Goal: Task Accomplishment & Management: Manage account settings

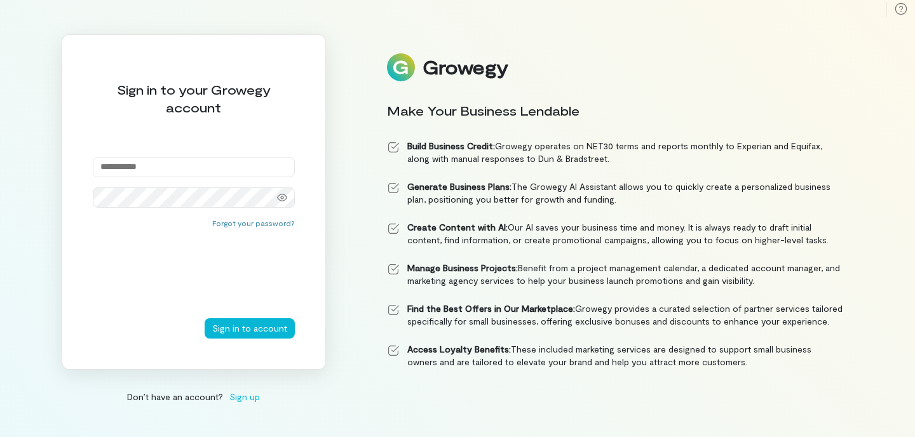
click at [146, 167] on input "email" at bounding box center [194, 167] width 202 height 20
type input "**********"
click at [205, 318] on button "Sign in to account" at bounding box center [250, 328] width 90 height 20
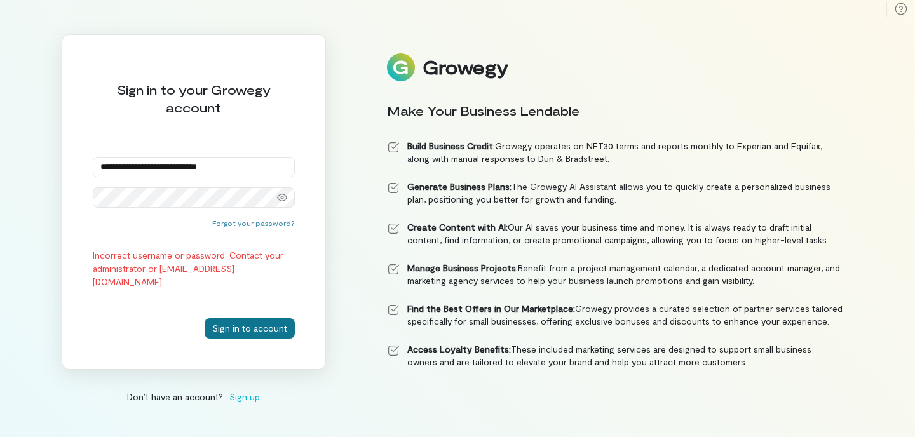
click at [258, 320] on button "Sign in to account" at bounding box center [250, 328] width 90 height 20
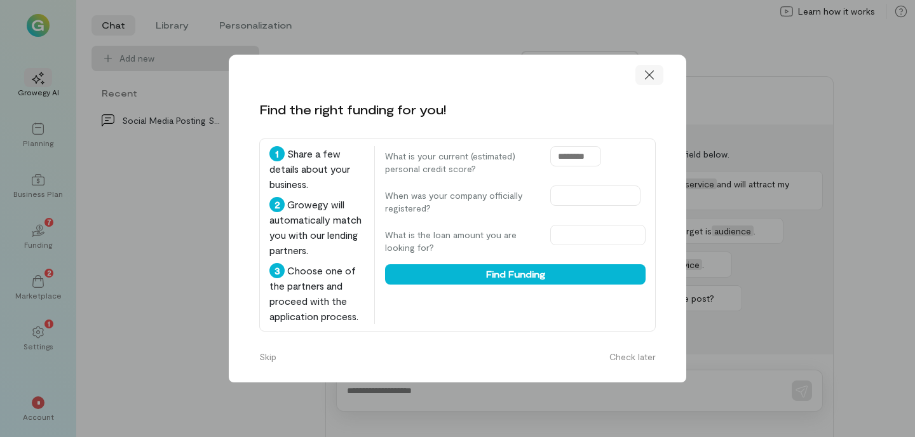
click at [650, 72] on icon at bounding box center [649, 75] width 13 height 13
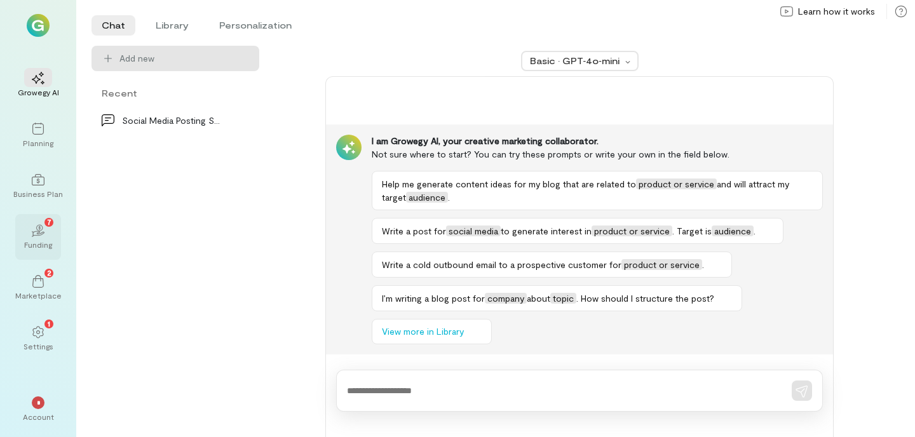
click at [37, 240] on div "Funding" at bounding box center [38, 245] width 28 height 10
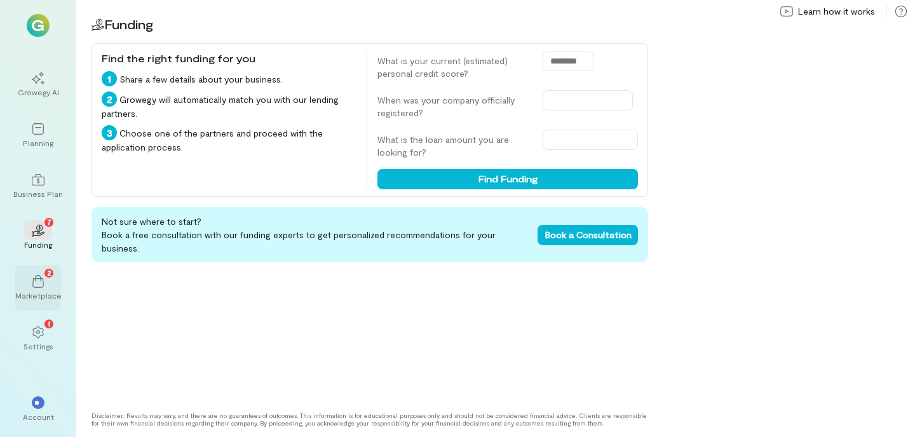
click at [40, 272] on div "2" at bounding box center [38, 280] width 28 height 19
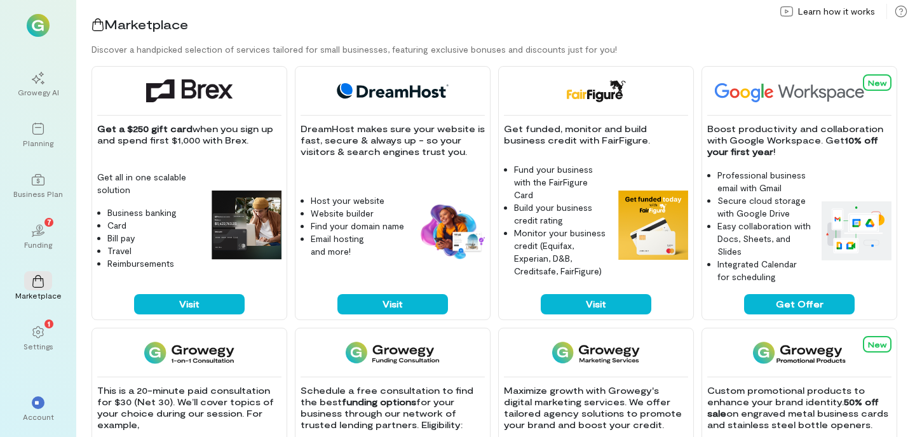
scroll to position [377, 0]
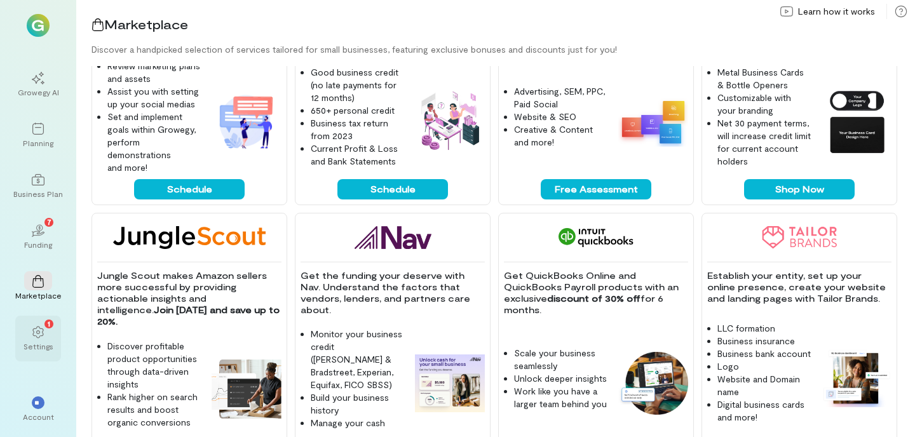
click at [42, 346] on div "Settings" at bounding box center [39, 346] width 30 height 10
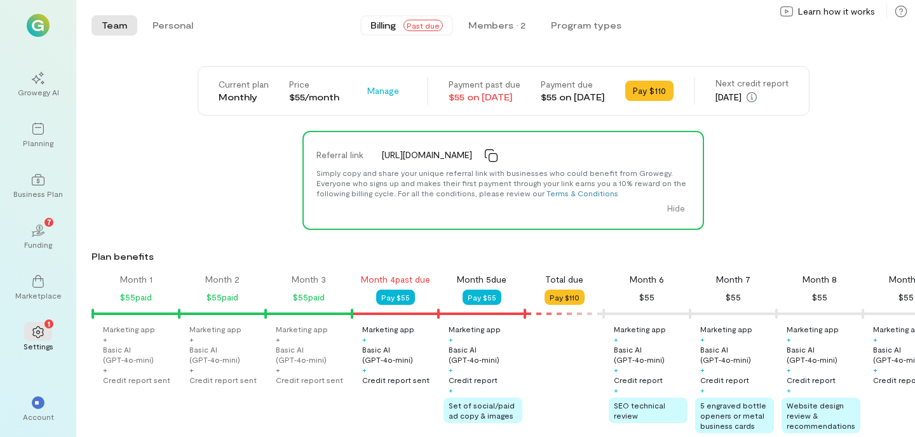
scroll to position [0, 303]
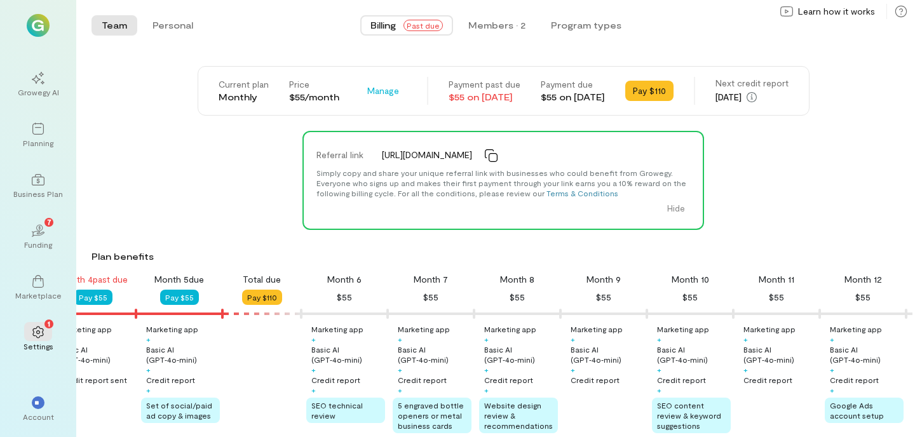
click at [432, 29] on span "Past due" at bounding box center [423, 25] width 39 height 11
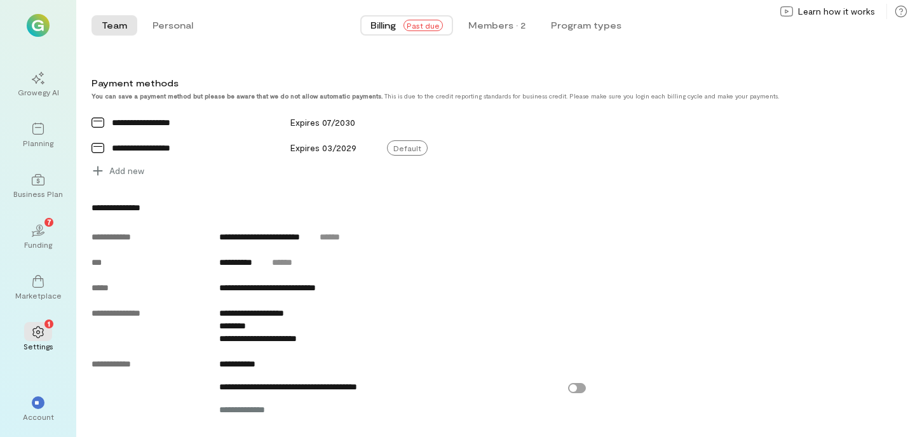
scroll to position [646, 0]
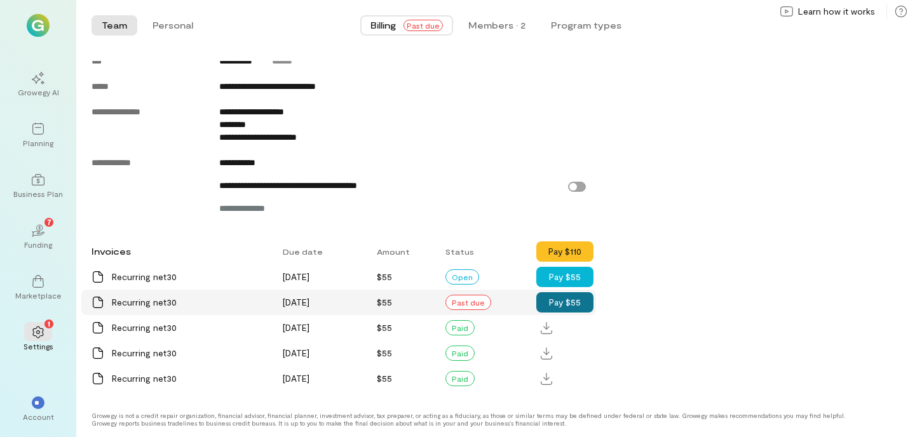
click at [564, 298] on button "Pay $55" at bounding box center [564, 302] width 57 height 20
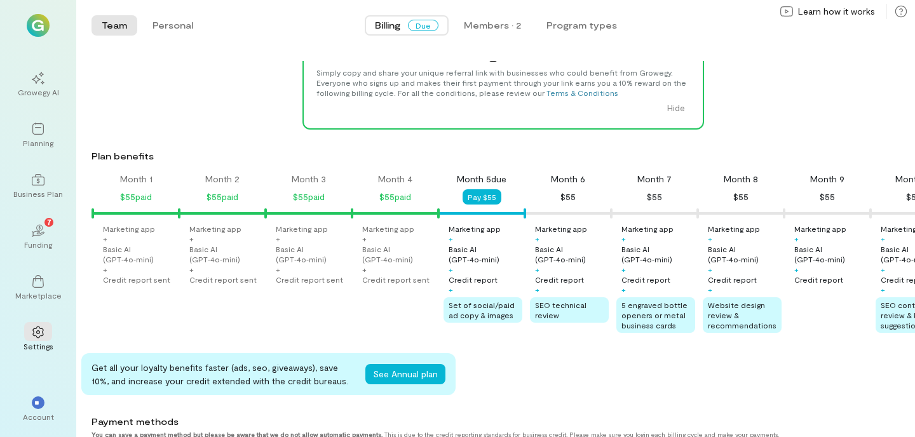
scroll to position [0, 0]
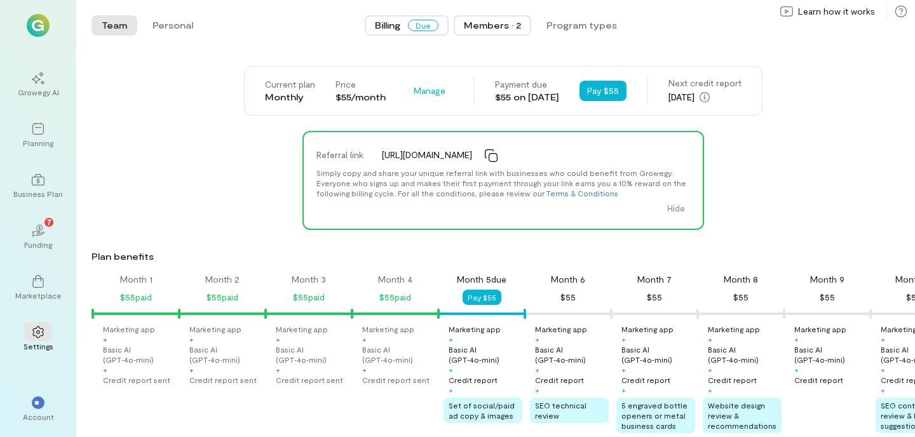
click at [510, 27] on div "Members · 2" at bounding box center [492, 25] width 57 height 13
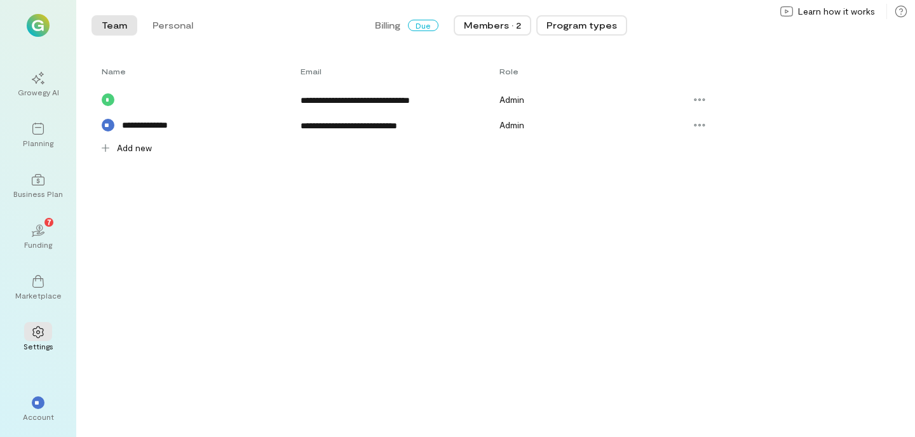
click at [579, 23] on button "Program types" at bounding box center [581, 25] width 91 height 20
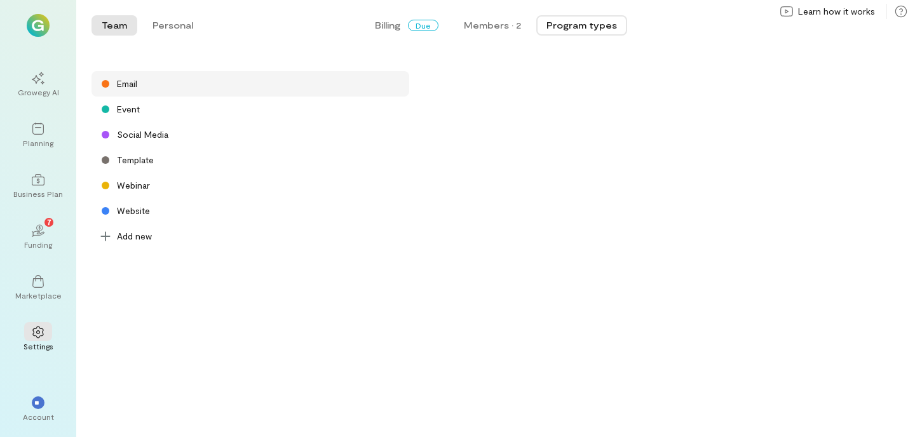
click at [143, 86] on div "Email" at bounding box center [251, 83] width 318 height 25
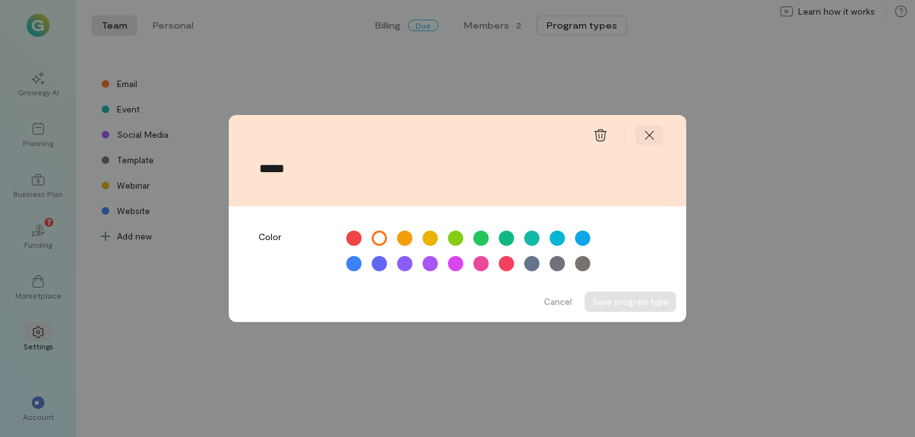
click at [651, 138] on icon at bounding box center [649, 135] width 13 height 13
